Goal: Transaction & Acquisition: Purchase product/service

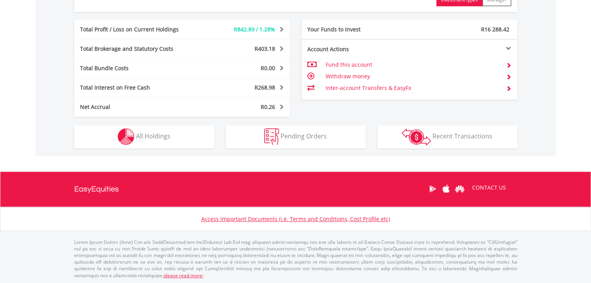
scroll to position [75, 148]
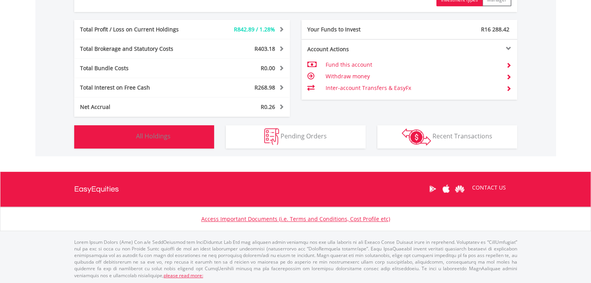
click at [178, 133] on button "Holdings All Holdings" at bounding box center [144, 136] width 140 height 23
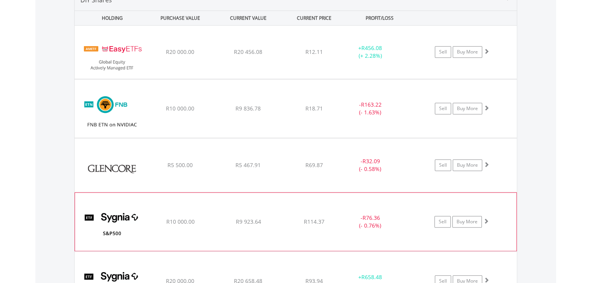
scroll to position [606, 0]
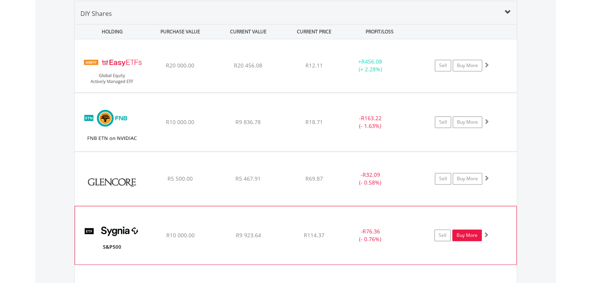
click at [467, 235] on link "Buy More" at bounding box center [467, 236] width 30 height 12
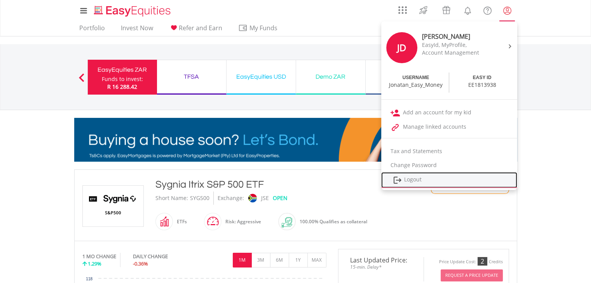
click at [415, 179] on link "Logout" at bounding box center [449, 180] width 136 height 16
